Goal: Information Seeking & Learning: Learn about a topic

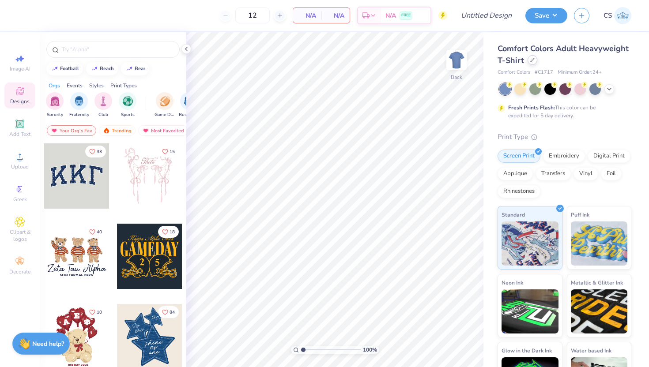
click at [534, 59] on icon at bounding box center [532, 60] width 4 height 4
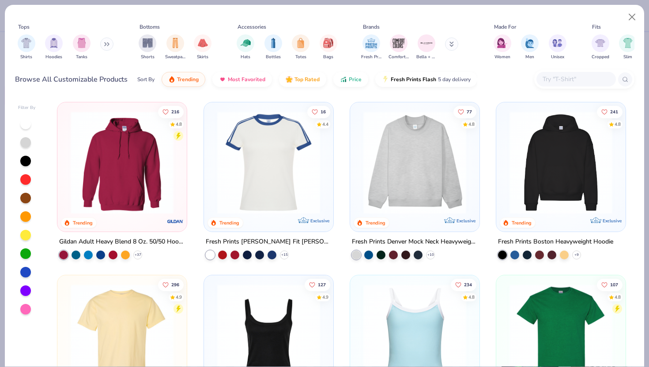
click at [581, 78] on input "text" at bounding box center [576, 79] width 68 height 10
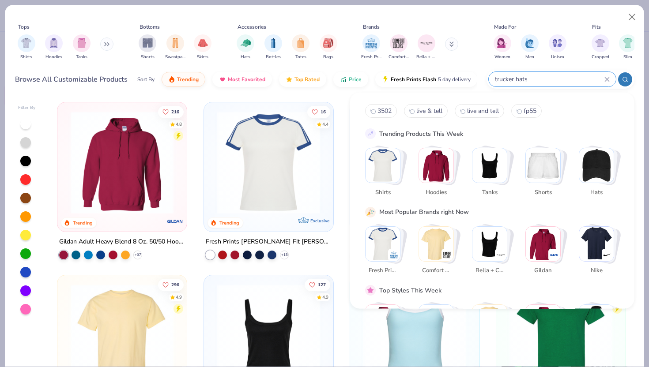
type input "trucker hats"
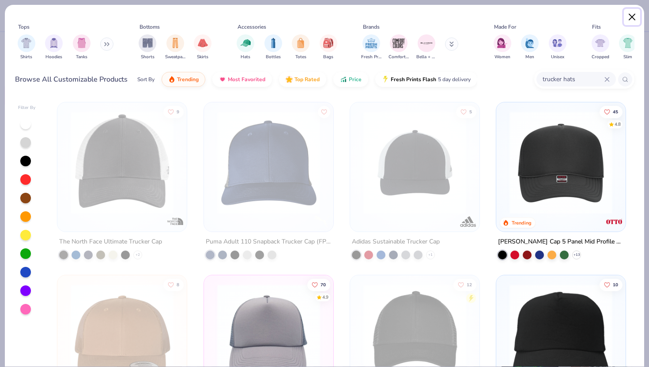
click at [636, 17] on button "Close" at bounding box center [632, 17] width 17 height 17
